Goal: Transaction & Acquisition: Purchase product/service

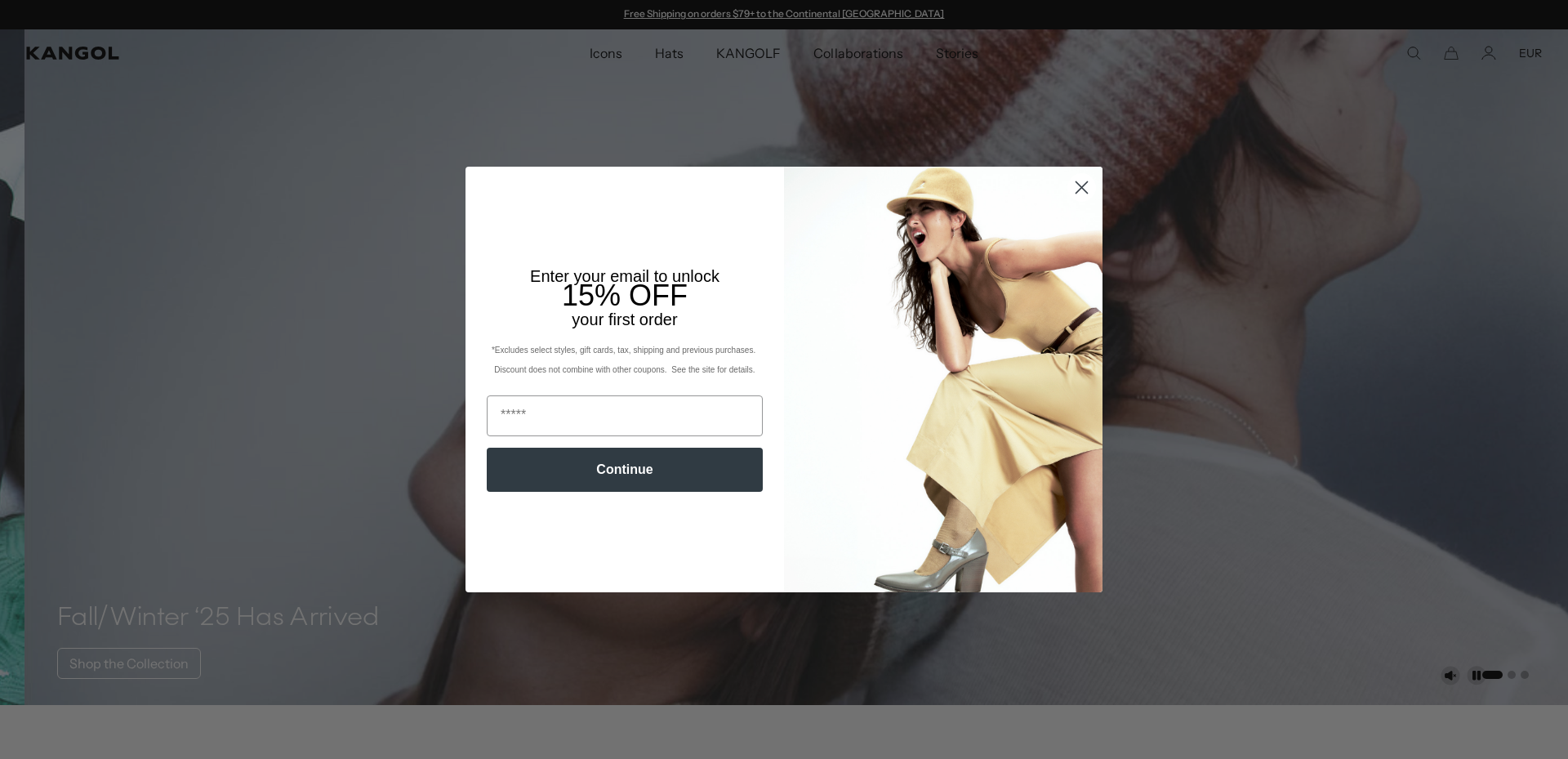
scroll to position [0, 337]
click at [1076, 178] on circle "Close dialog" at bounding box center [1082, 187] width 27 height 27
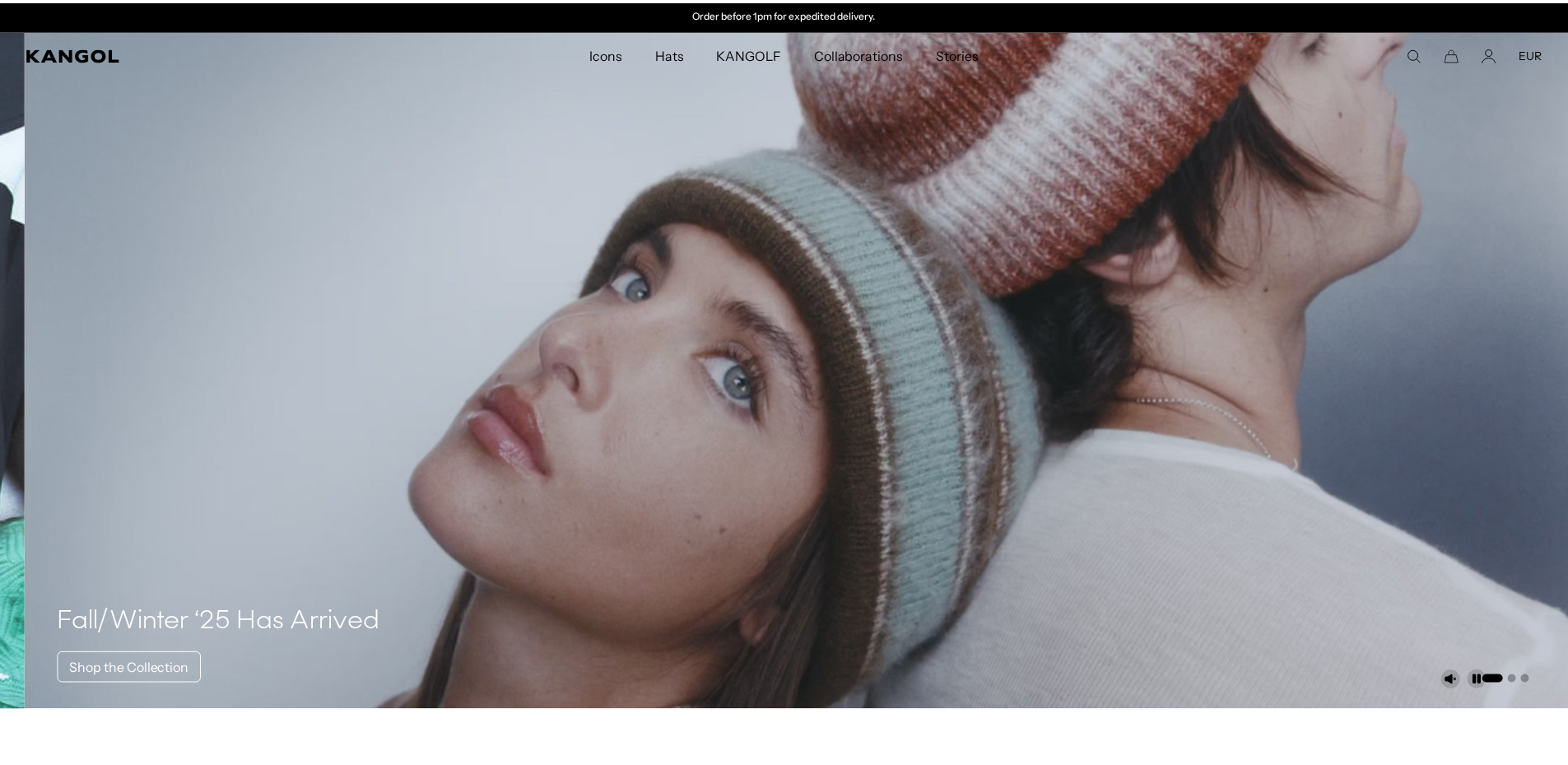
scroll to position [0, 0]
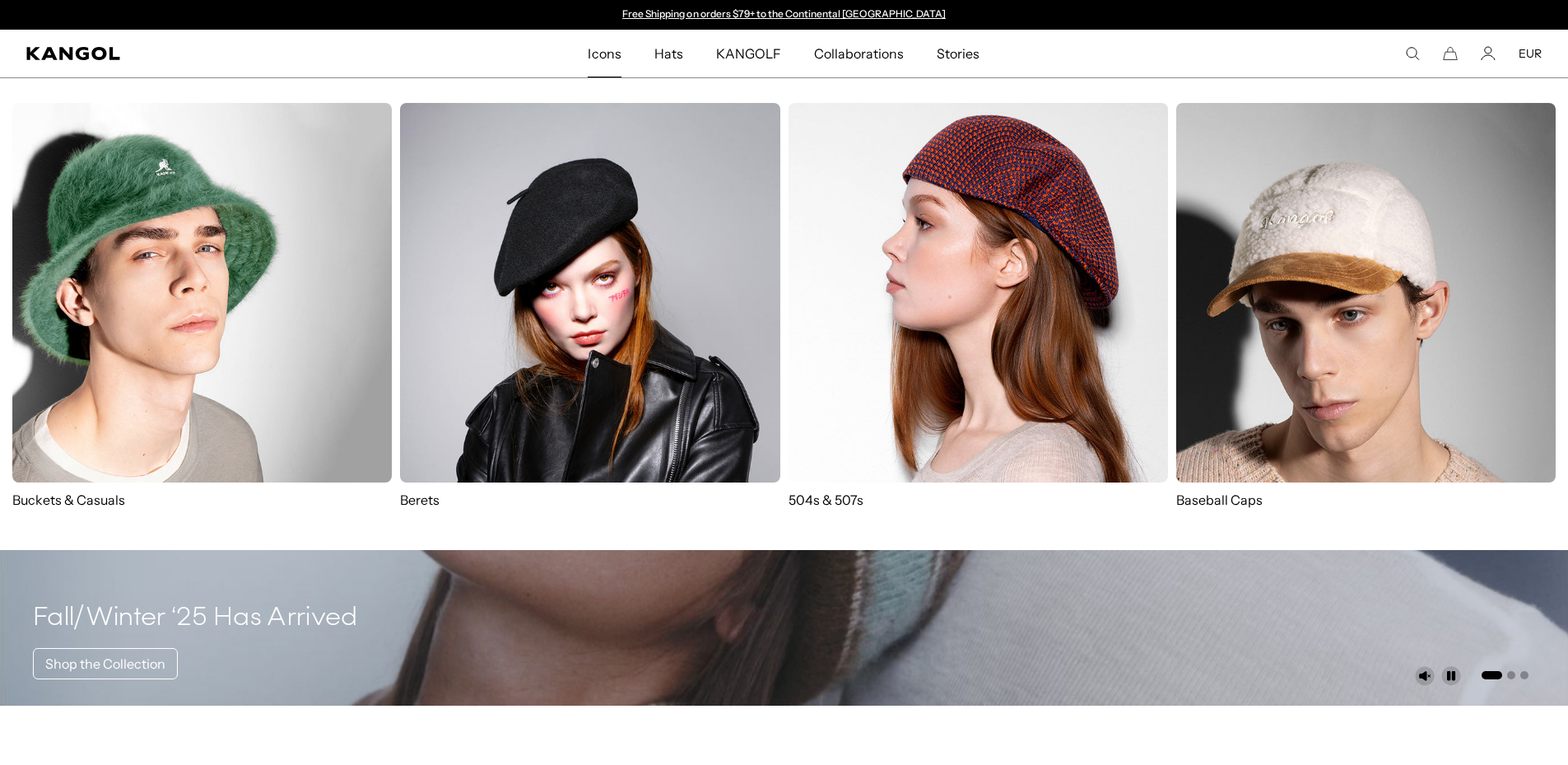
click at [702, 321] on img at bounding box center [589, 292] width 379 height 379
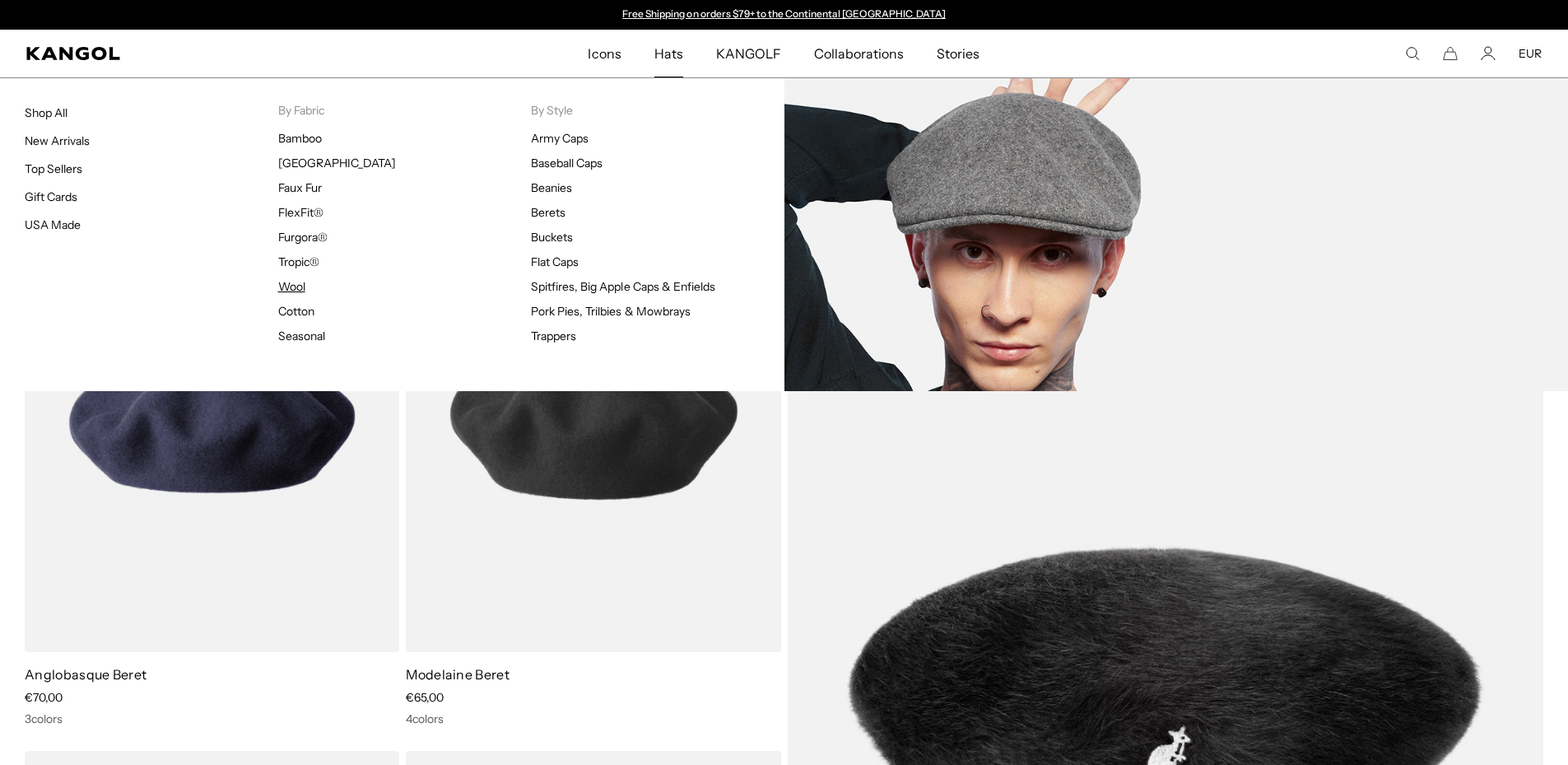
click at [294, 289] on link "Wool" at bounding box center [291, 286] width 27 height 15
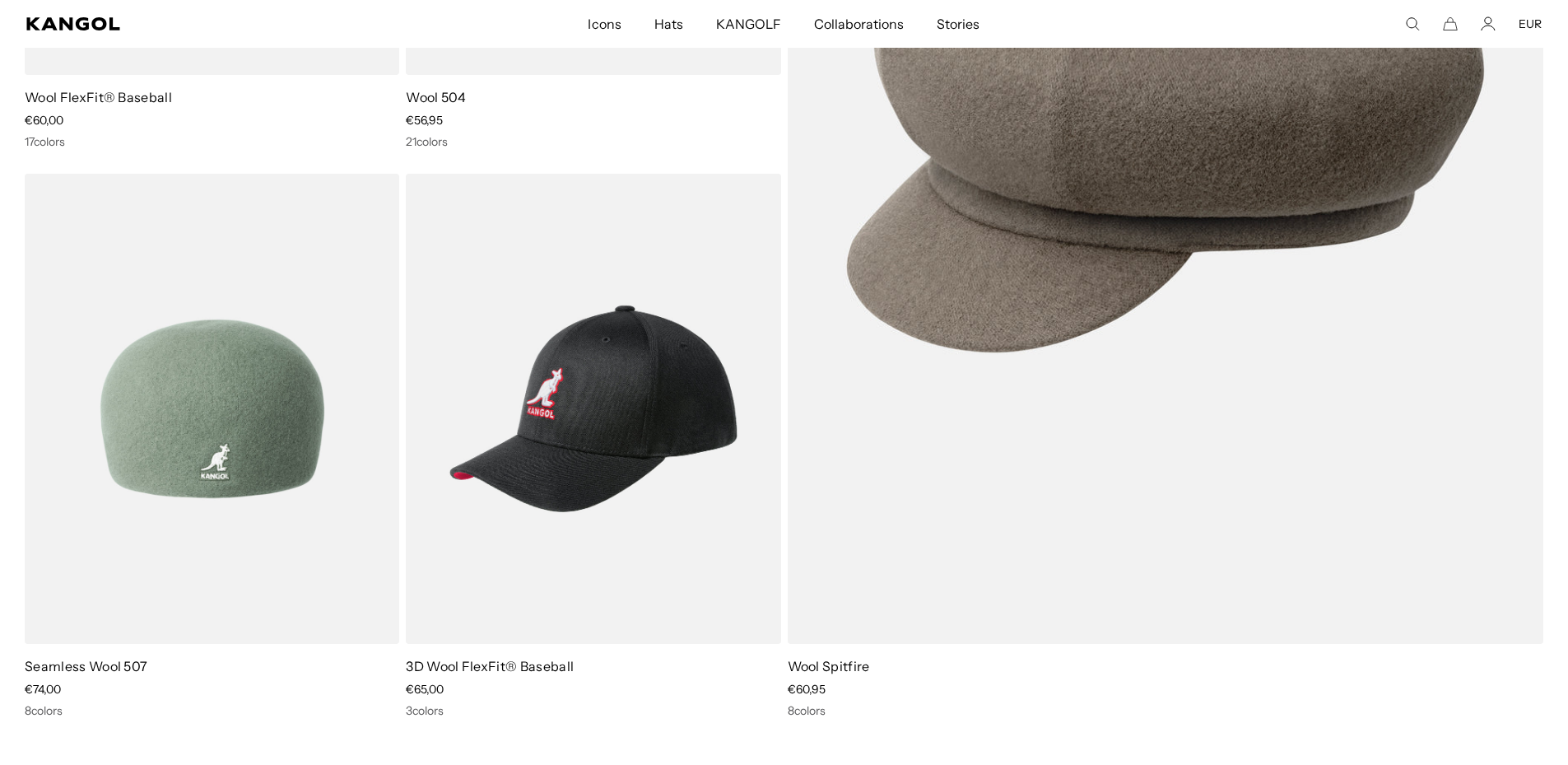
scroll to position [576, 0]
click at [193, 267] on img at bounding box center [212, 410] width 374 height 471
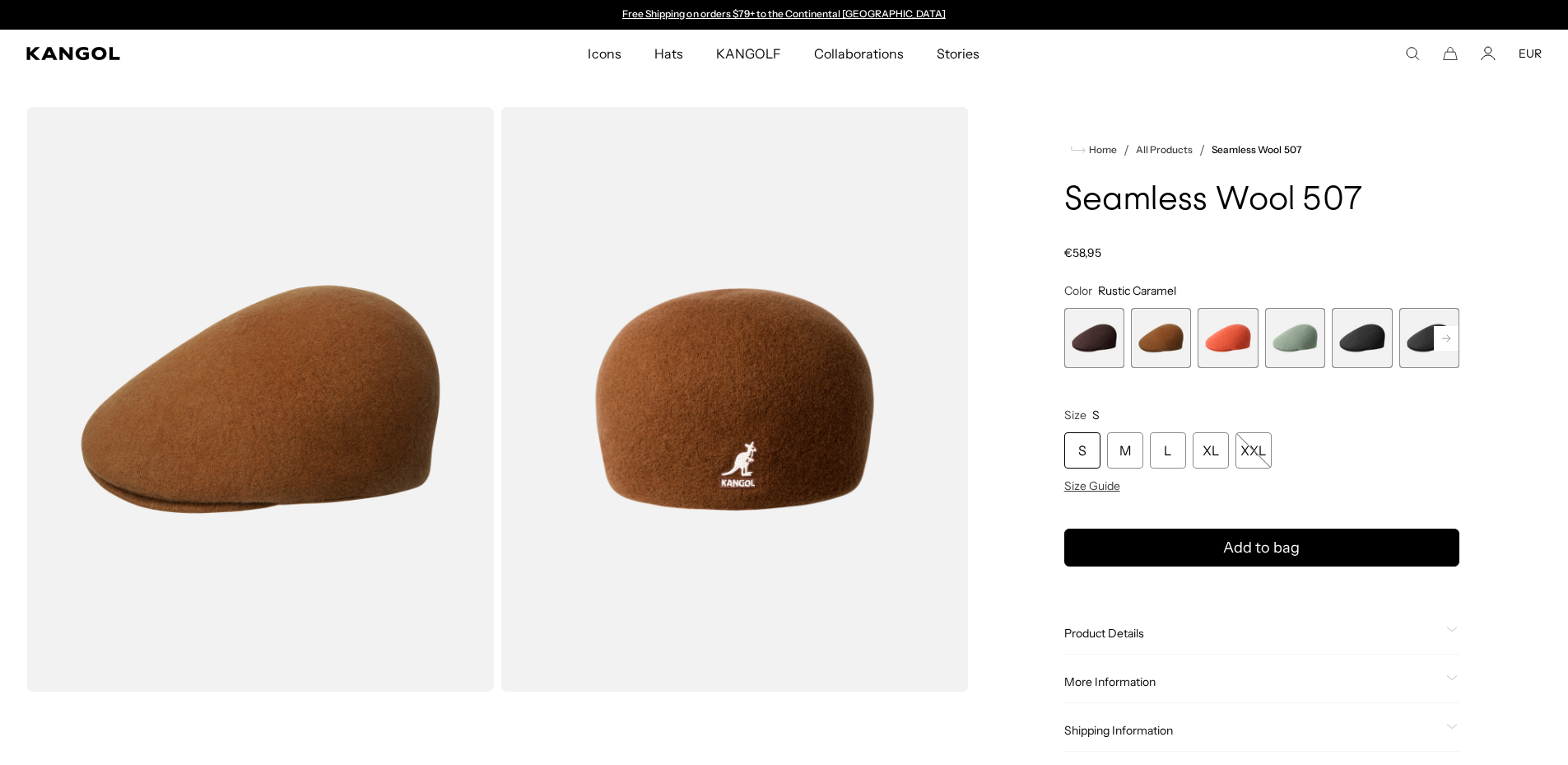
click at [1175, 343] on span "2 of 9" at bounding box center [1161, 338] width 60 height 60
click at [1216, 349] on span "3 of 9" at bounding box center [1228, 338] width 60 height 60
click at [1254, 350] on span "3 of 9" at bounding box center [1228, 338] width 60 height 60
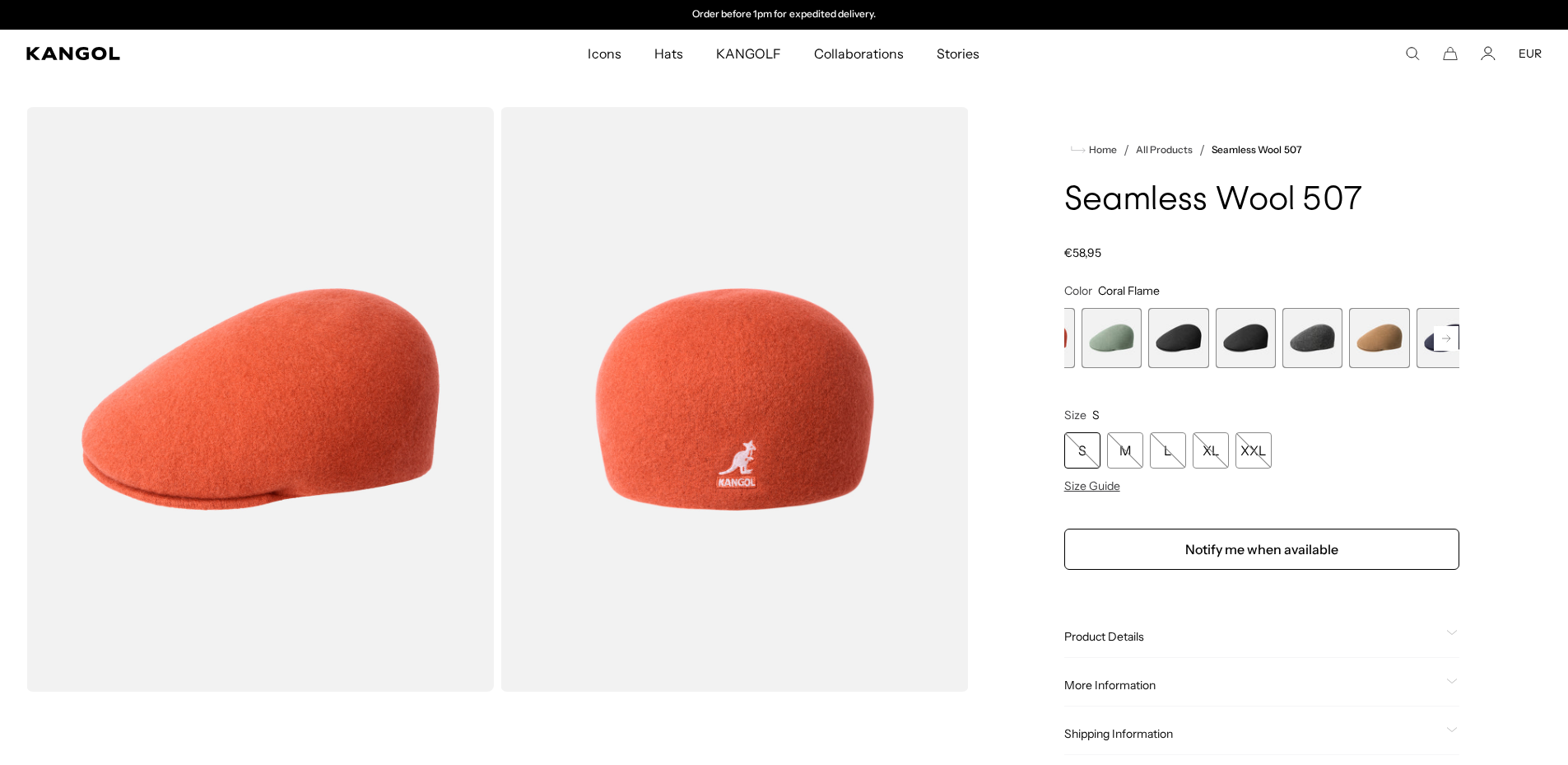
drag, startPoint x: 1398, startPoint y: 344, endPoint x: 1214, endPoint y: 371, distance: 186.0
click at [1214, 371] on variant-selects "Color Coral Flame Previous Next Espresso Variant sold out or unavailable Rustic…" at bounding box center [1262, 388] width 395 height 210
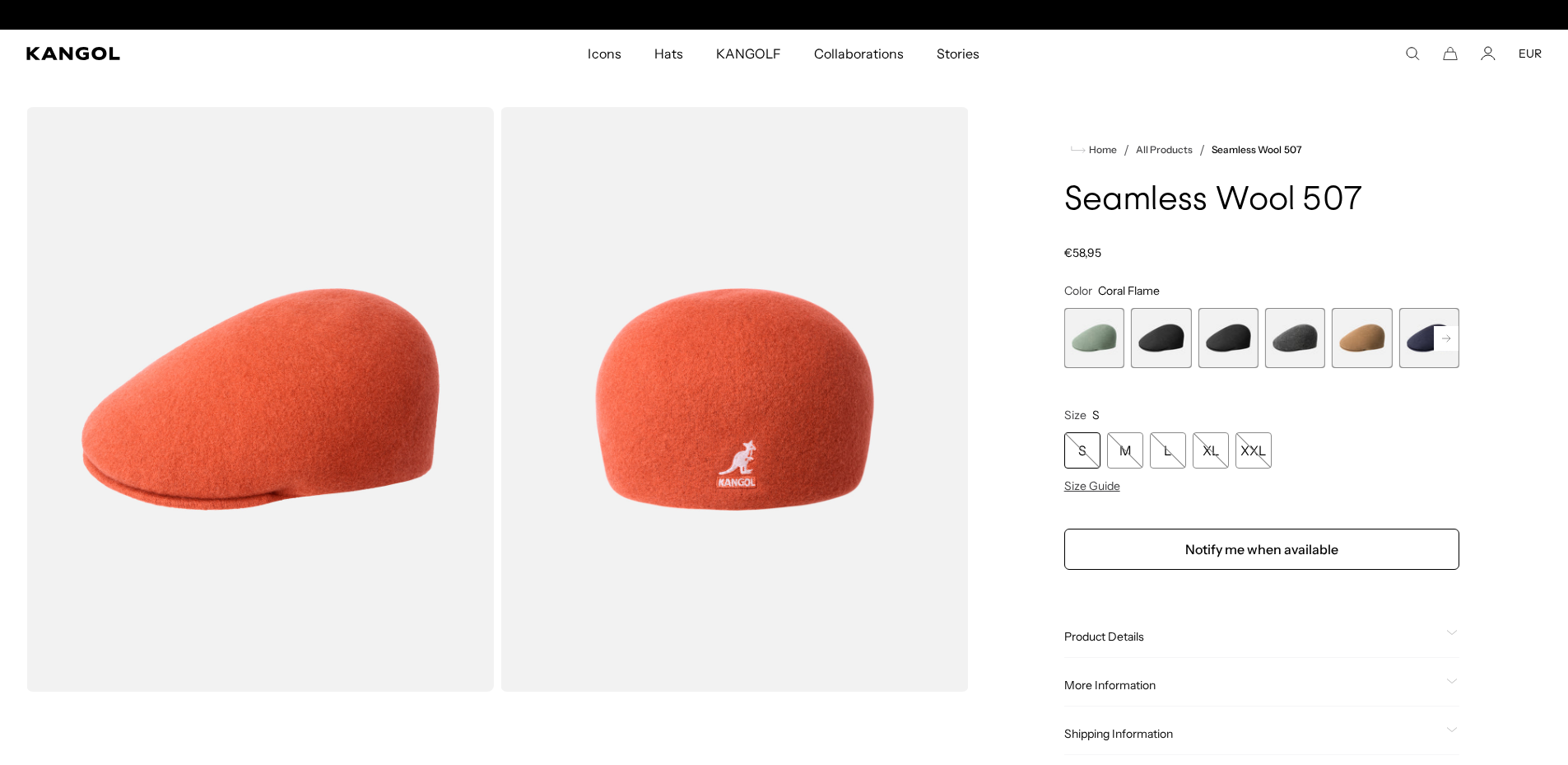
click at [1320, 344] on span "7 of 9" at bounding box center [1295, 338] width 60 height 60
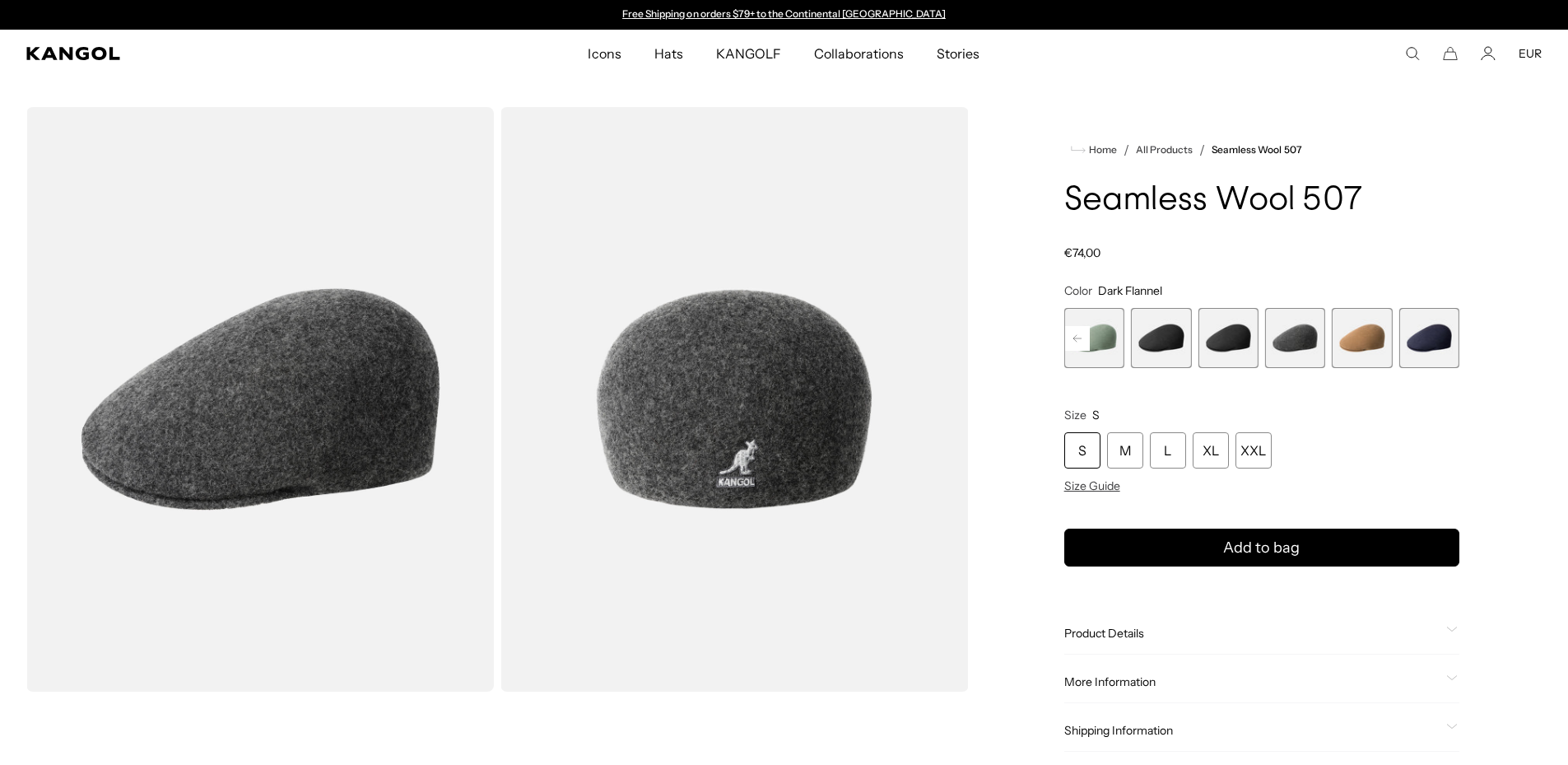
click at [1360, 337] on span "8 of 9" at bounding box center [1362, 338] width 60 height 60
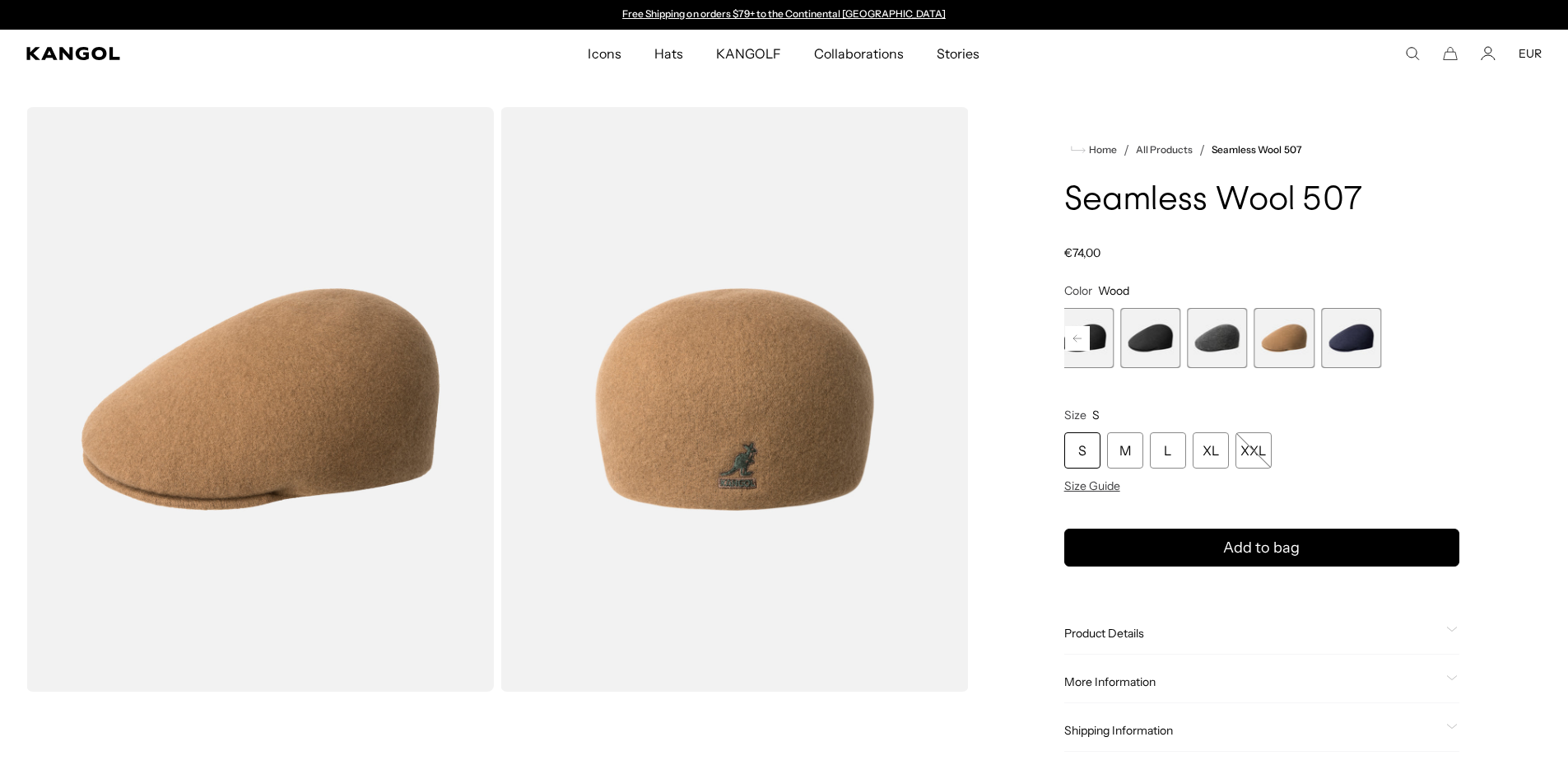
drag, startPoint x: 1272, startPoint y: 342, endPoint x: 1056, endPoint y: 360, distance: 216.7
click at [1056, 360] on div "Home / All Products / Seamless Wool 507 Seamless Wool 507 Regular price €74,00 …" at bounding box center [1262, 695] width 560 height 1176
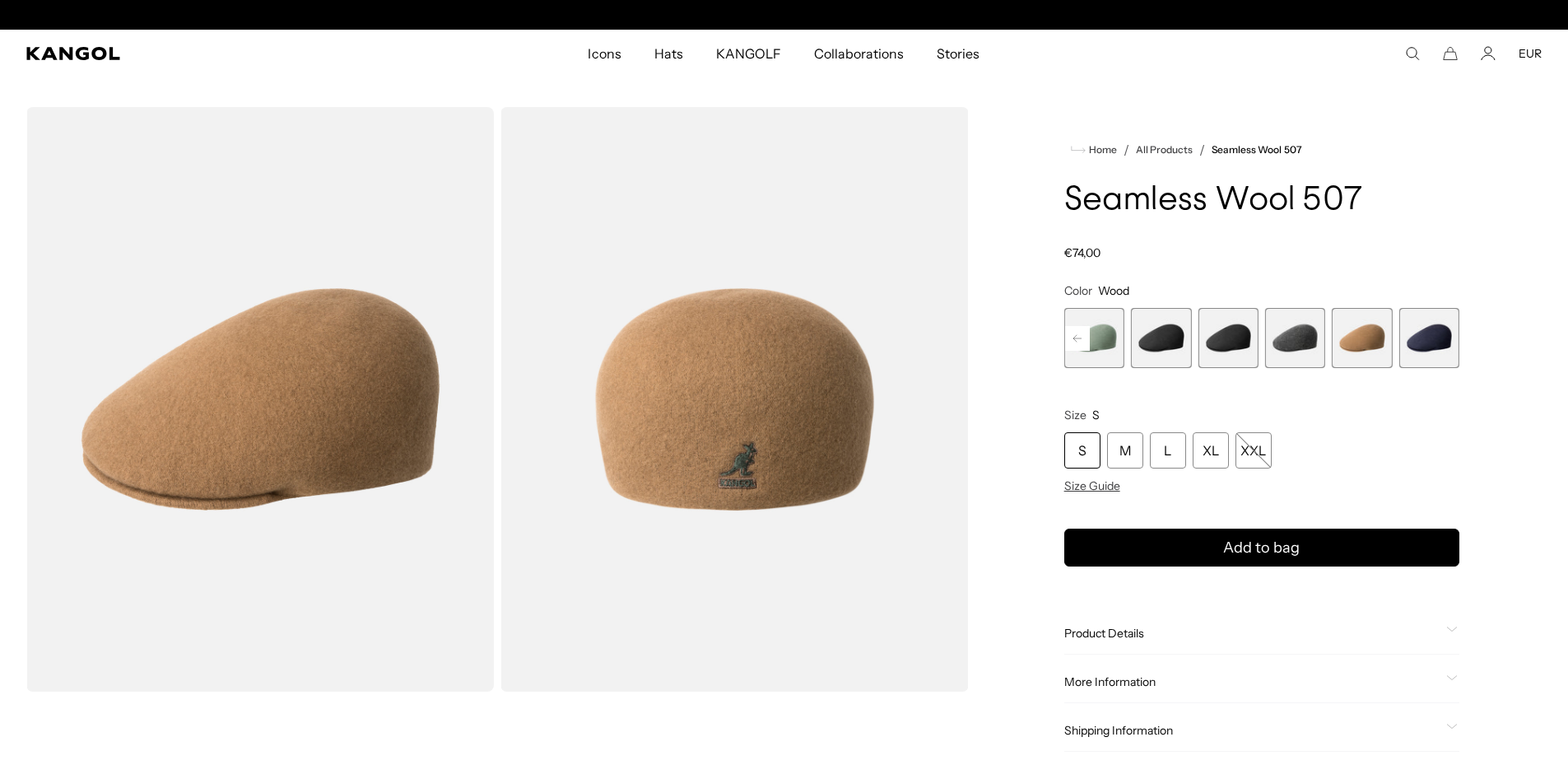
click at [1429, 347] on span "9 of 9" at bounding box center [1430, 338] width 60 height 60
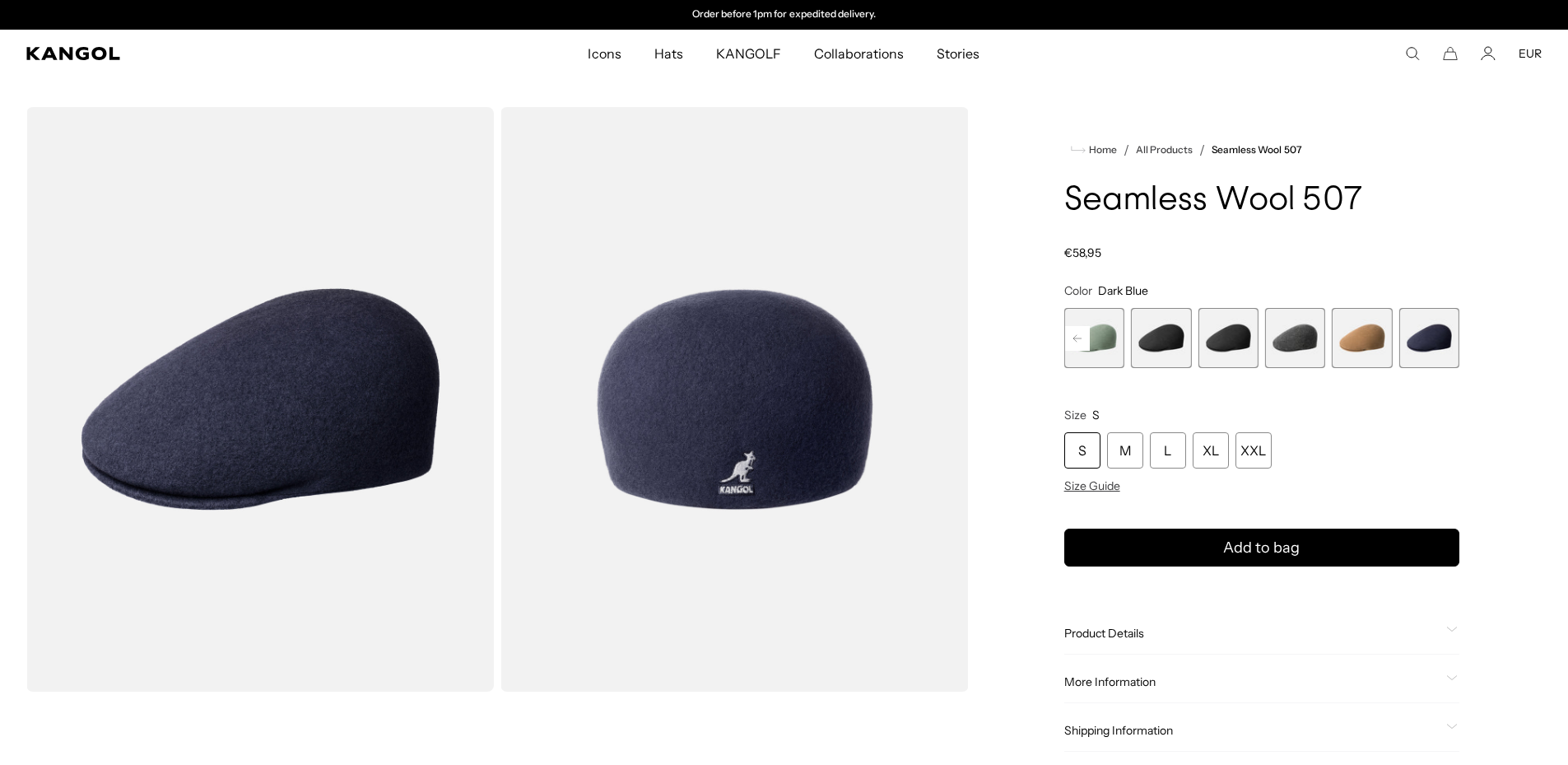
click at [1282, 354] on span "7 of 9" at bounding box center [1295, 338] width 60 height 60
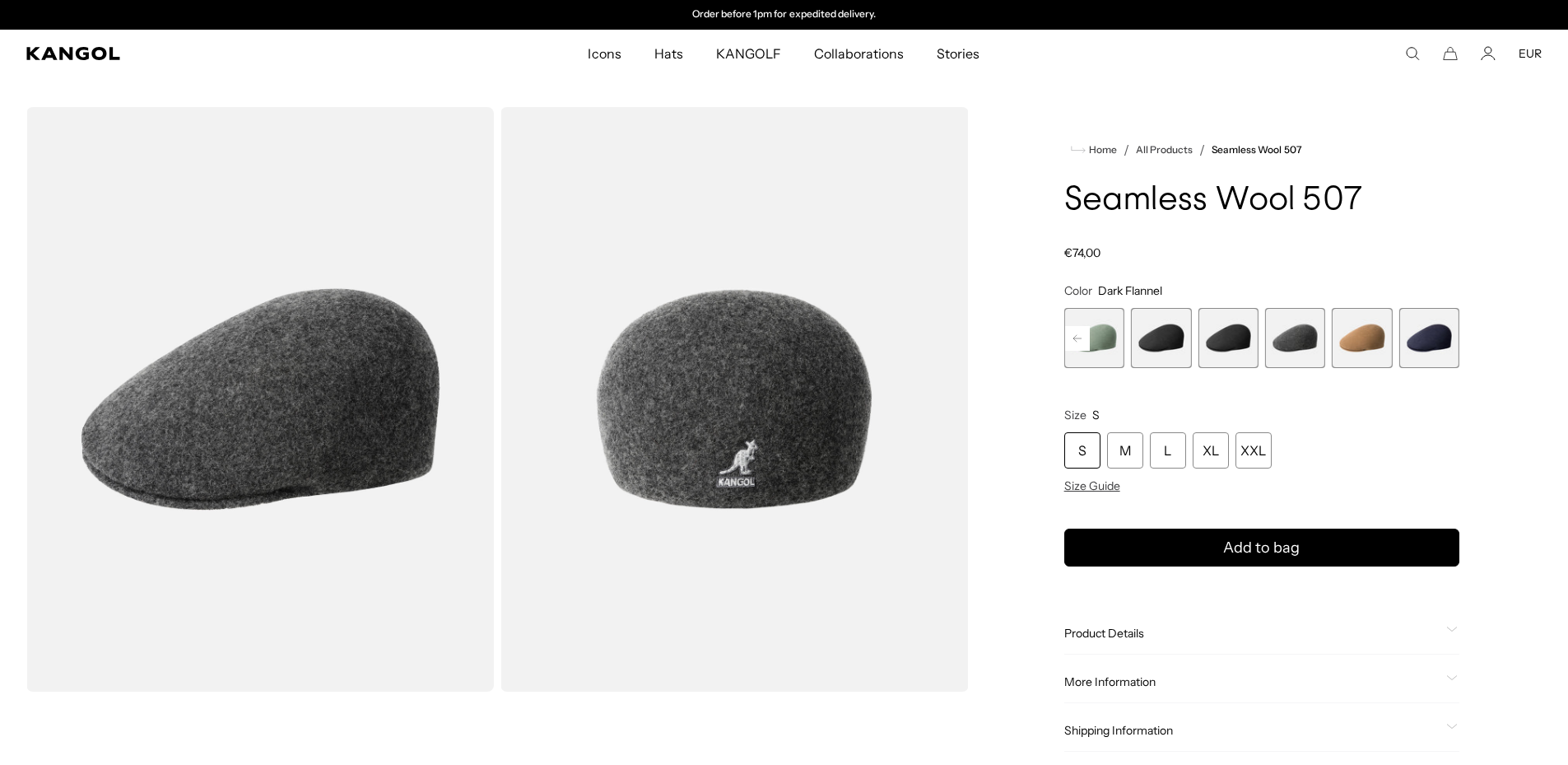
click at [1401, 329] on span "9 of 9" at bounding box center [1430, 338] width 60 height 60
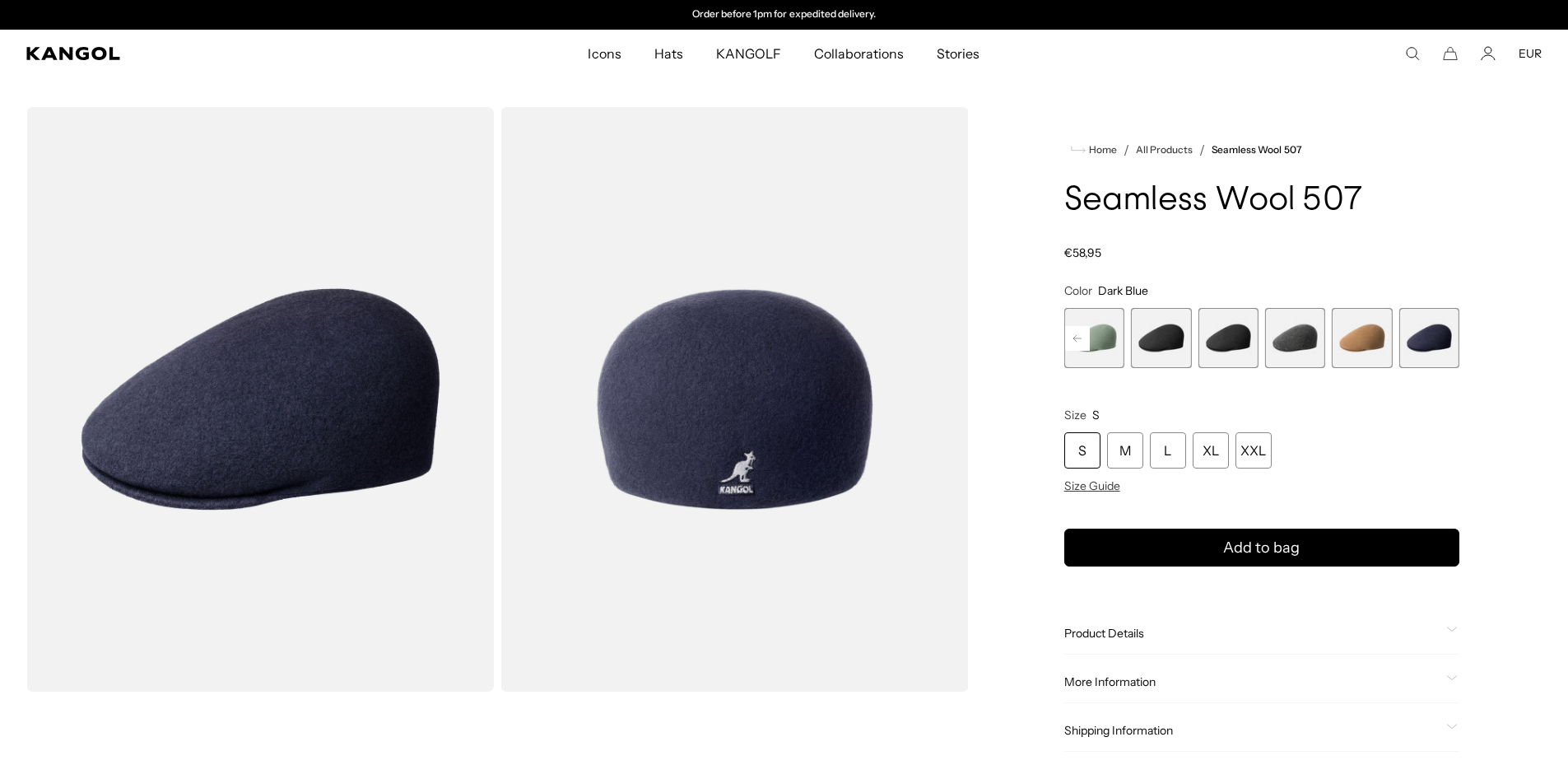
click at [1354, 336] on span "8 of 9" at bounding box center [1362, 338] width 60 height 60
